Goal: Transaction & Acquisition: Subscribe to service/newsletter

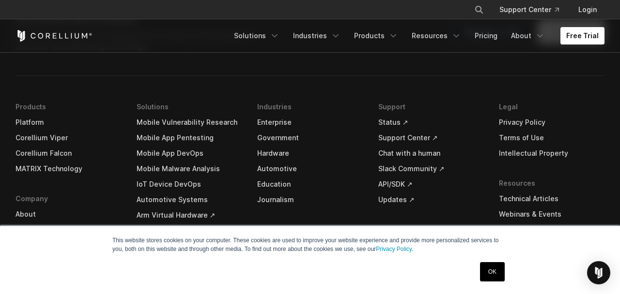
scroll to position [2063, 0]
click at [159, 137] on link "Mobile App Pentesting" at bounding box center [190, 137] width 106 height 15
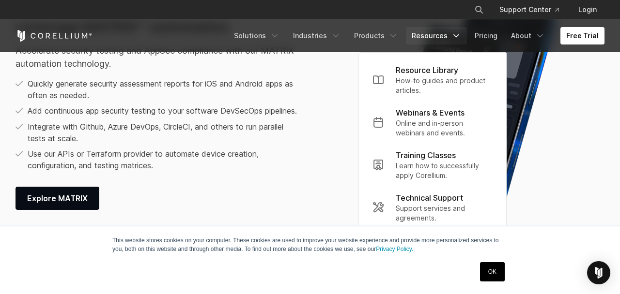
scroll to position [1205, 0]
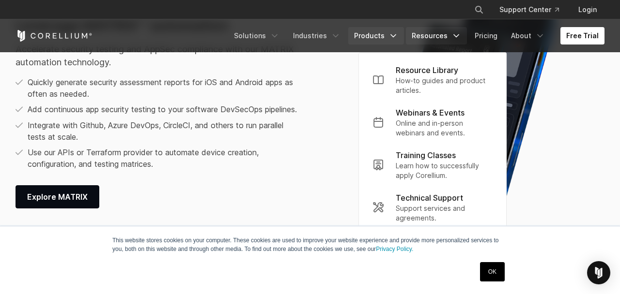
click at [398, 33] on icon "Navigation Menu" at bounding box center [393, 36] width 10 height 10
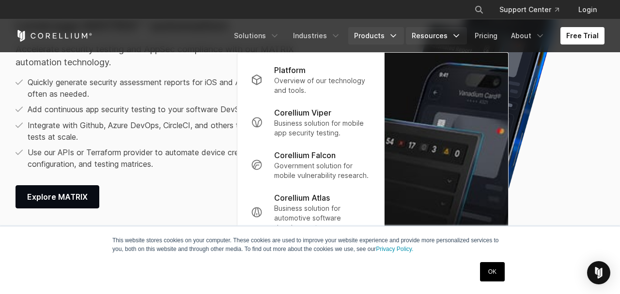
click at [458, 37] on icon "Navigation Menu" at bounding box center [456, 36] width 10 height 10
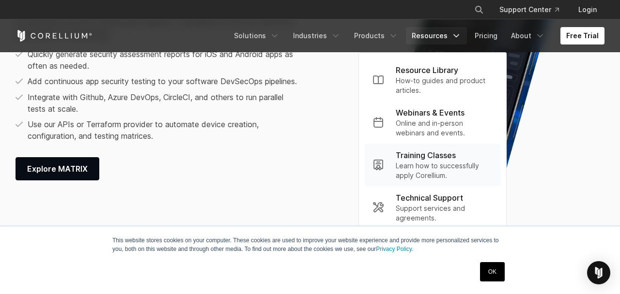
scroll to position [1235, 0]
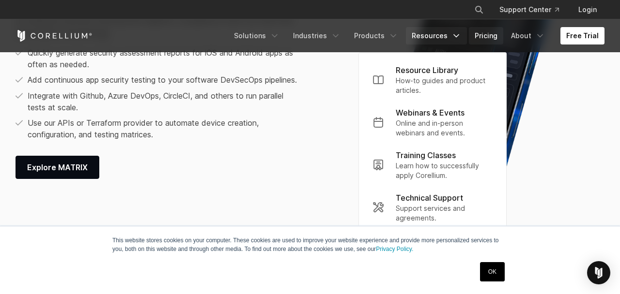
click at [493, 42] on link "Pricing" at bounding box center [486, 35] width 34 height 17
